Goal: Information Seeking & Learning: Learn about a topic

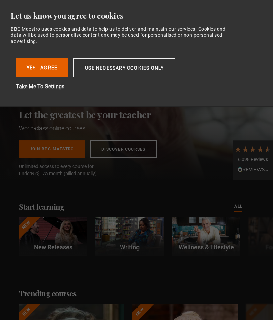
click at [30, 68] on button "Yes I Agree" at bounding box center [42, 67] width 52 height 19
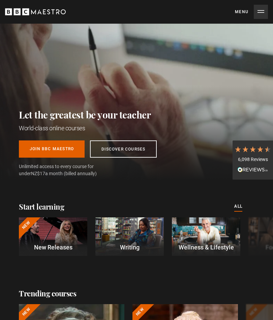
click at [262, 13] on button "Menu Close" at bounding box center [251, 12] width 33 height 14
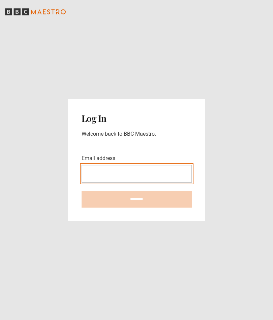
click at [101, 171] on input "Email address" at bounding box center [137, 174] width 110 height 18
type input "**********"
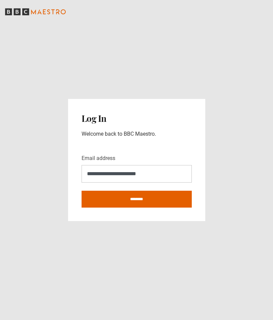
click at [94, 196] on input "********" at bounding box center [137, 199] width 110 height 17
type input "**********"
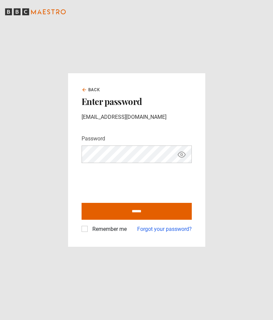
click at [185, 154] on icon "Show password" at bounding box center [181, 154] width 7 height 5
click at [108, 209] on input "******" at bounding box center [137, 211] width 110 height 17
type input "**********"
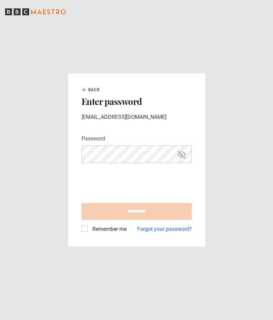
click at [90, 228] on label "Remember me" at bounding box center [108, 229] width 37 height 8
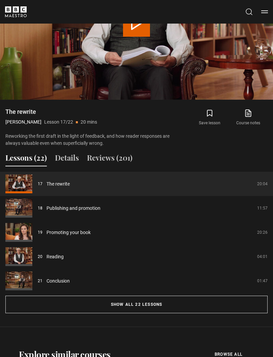
scroll to position [516, 0]
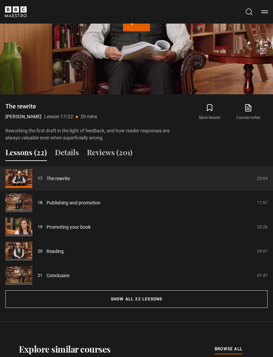
click at [98, 299] on button "Show all 22 lessons" at bounding box center [136, 300] width 262 height 18
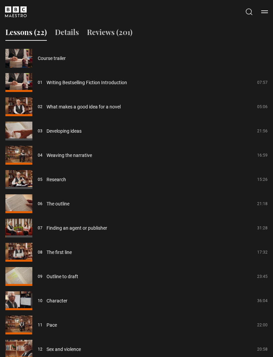
scroll to position [636, 0]
click at [53, 254] on link "The first line" at bounding box center [59, 252] width 25 height 7
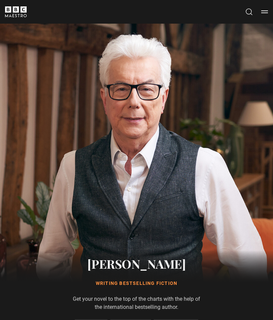
scroll to position [400, 0]
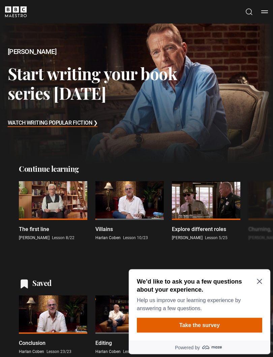
scroll to position [13, 0]
click at [260, 281] on icon "Close Maze Prompt" at bounding box center [259, 281] width 5 height 5
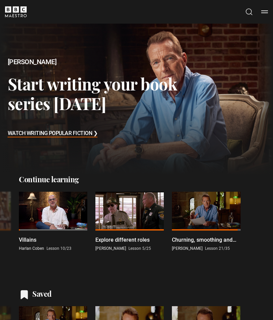
scroll to position [0, 0]
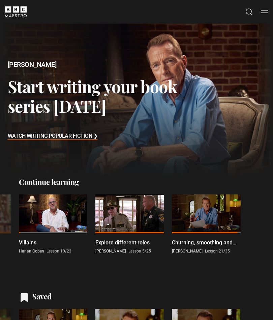
click at [265, 9] on button "Menu" at bounding box center [264, 11] width 7 height 7
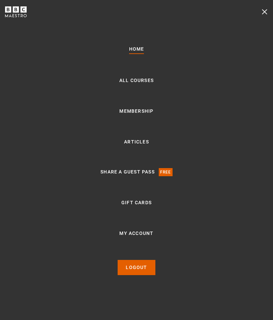
click at [123, 81] on link "All Courses" at bounding box center [136, 81] width 34 height 8
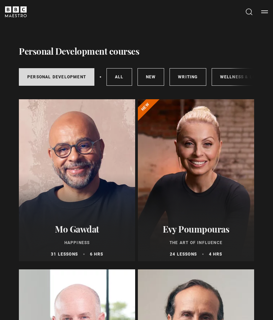
click at [187, 79] on link "Writing" at bounding box center [188, 77] width 36 height 18
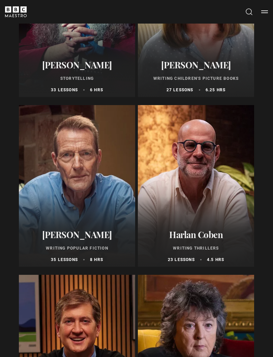
scroll to position [509, 0]
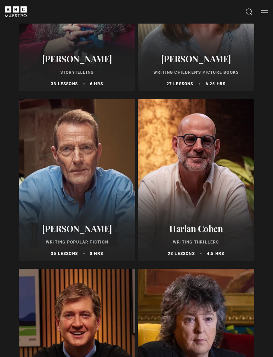
click at [172, 186] on div at bounding box center [196, 180] width 116 height 162
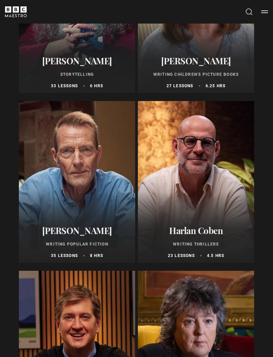
scroll to position [509, 0]
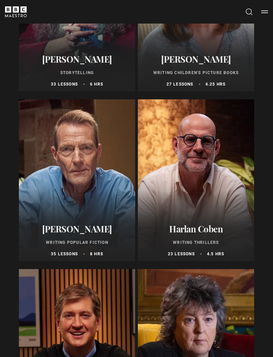
click at [53, 203] on div at bounding box center [77, 181] width 116 height 162
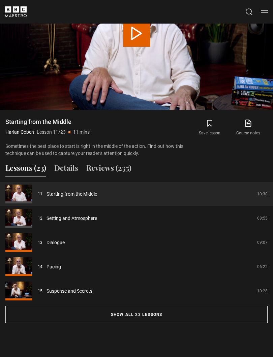
scroll to position [508, 0]
click at [58, 306] on button "Show all 23 lessons" at bounding box center [136, 315] width 262 height 18
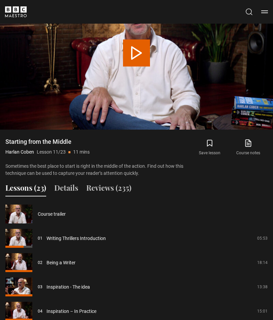
scroll to position [486, 0]
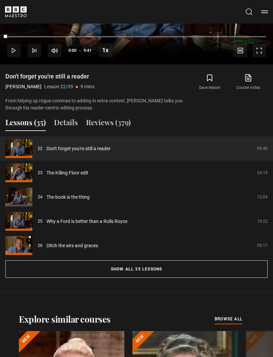
scroll to position [623, 0]
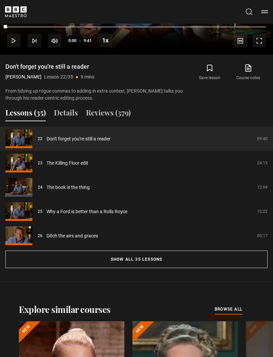
click at [37, 259] on button "Show all 35 lessons" at bounding box center [136, 260] width 262 height 18
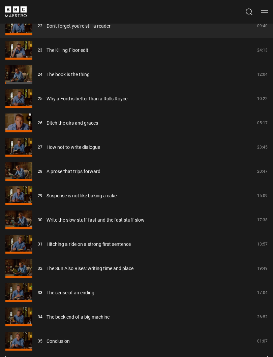
scroll to position [1271, 0]
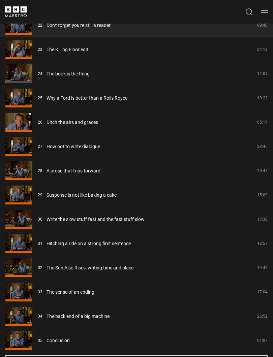
click at [56, 244] on link "Hitching a ride on a strong first sentence" at bounding box center [89, 243] width 84 height 7
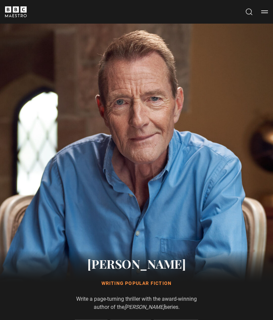
scroll to position [400, 0]
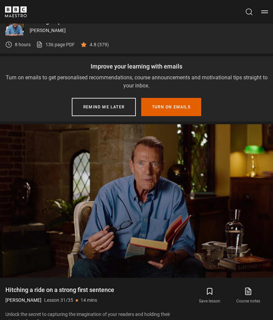
click at [93, 107] on button "Remind me later" at bounding box center [104, 107] width 64 height 18
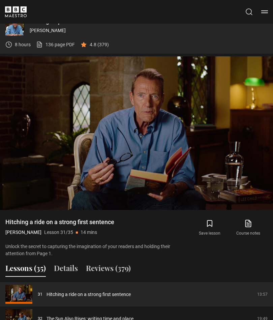
click at [50, 152] on video-js "Video Player is loading. Play Lesson Hitching a ride on a strong first sentence…" at bounding box center [136, 133] width 273 height 154
click at [34, 145] on button "10s Skip Back 10 seconds" at bounding box center [46, 132] width 24 height 28
click at [189, 190] on video-js "Video Player is loading. Play Lesson Hitching a ride on a strong first sentence…" at bounding box center [136, 133] width 273 height 154
